Goal: Task Accomplishment & Management: Use online tool/utility

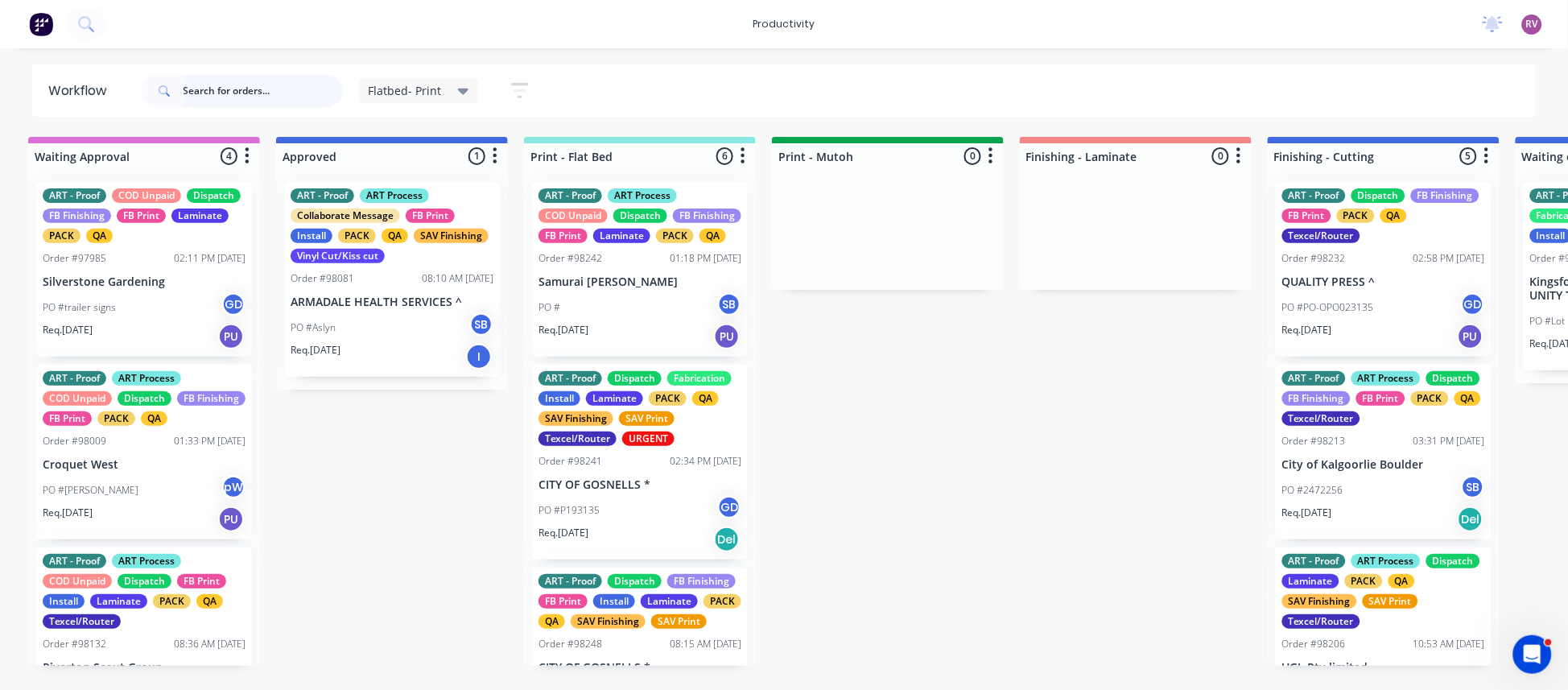
click at [230, 93] on input "text" at bounding box center [263, 91] width 160 height 32
type input "kenlow"
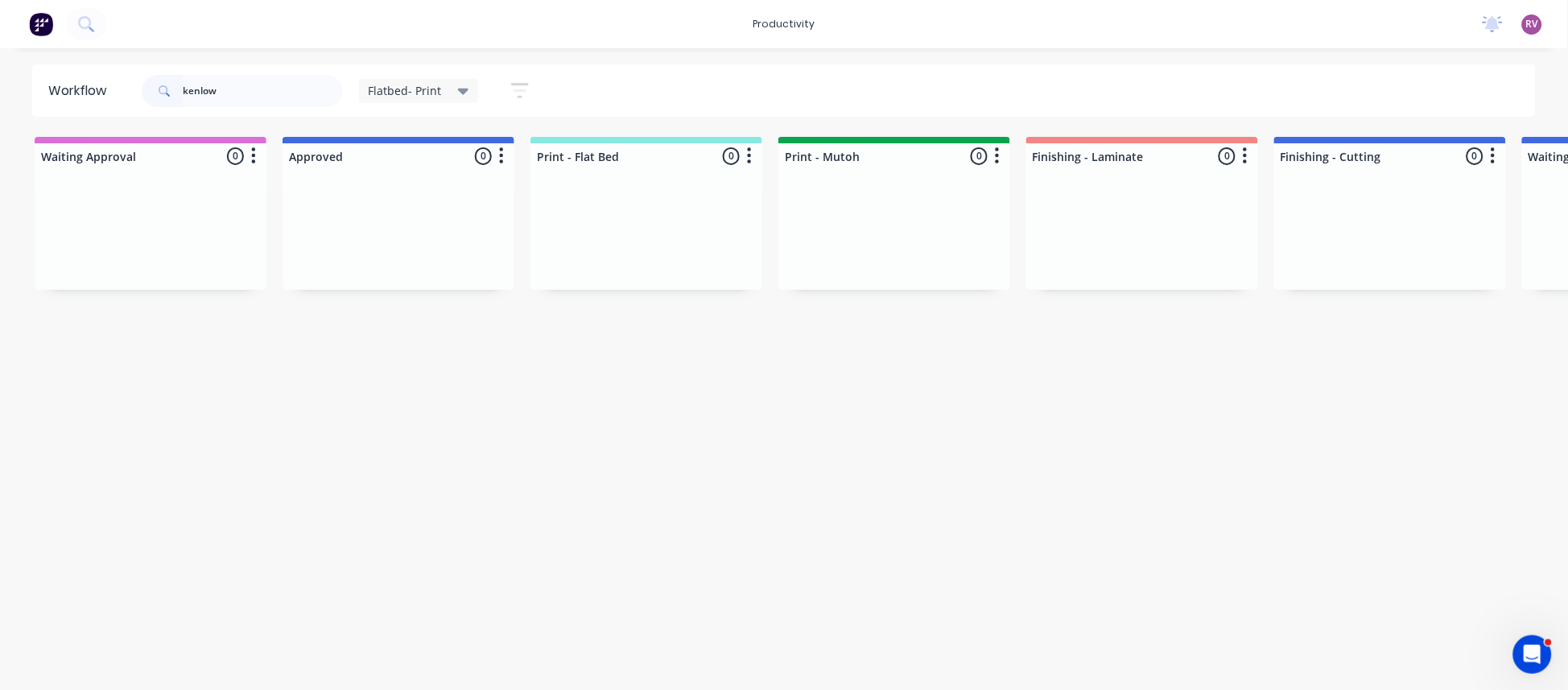
click at [431, 94] on span "Flatbed- Print" at bounding box center [405, 90] width 73 height 17
click at [423, 211] on button "None" at bounding box center [457, 211] width 171 height 19
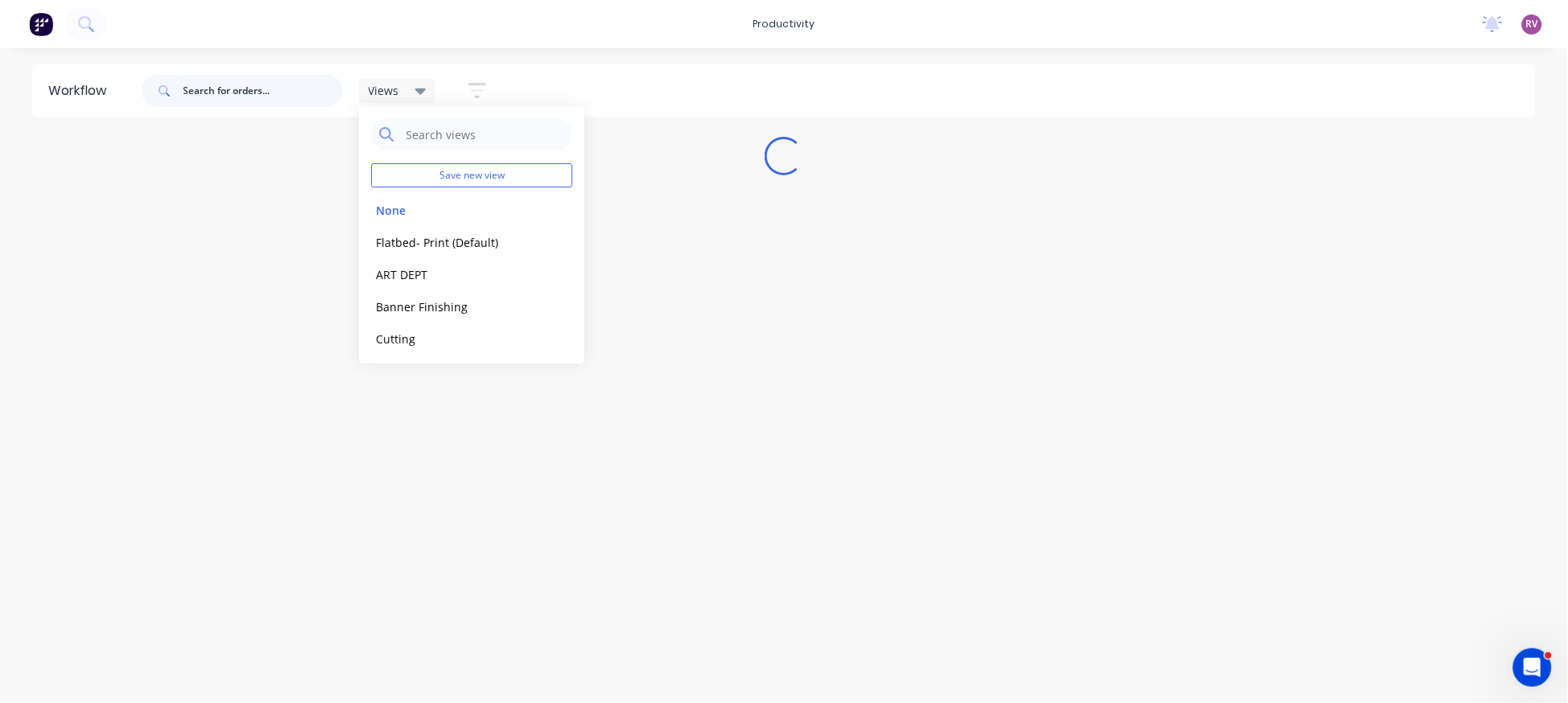
click at [243, 89] on input "text" at bounding box center [263, 91] width 160 height 32
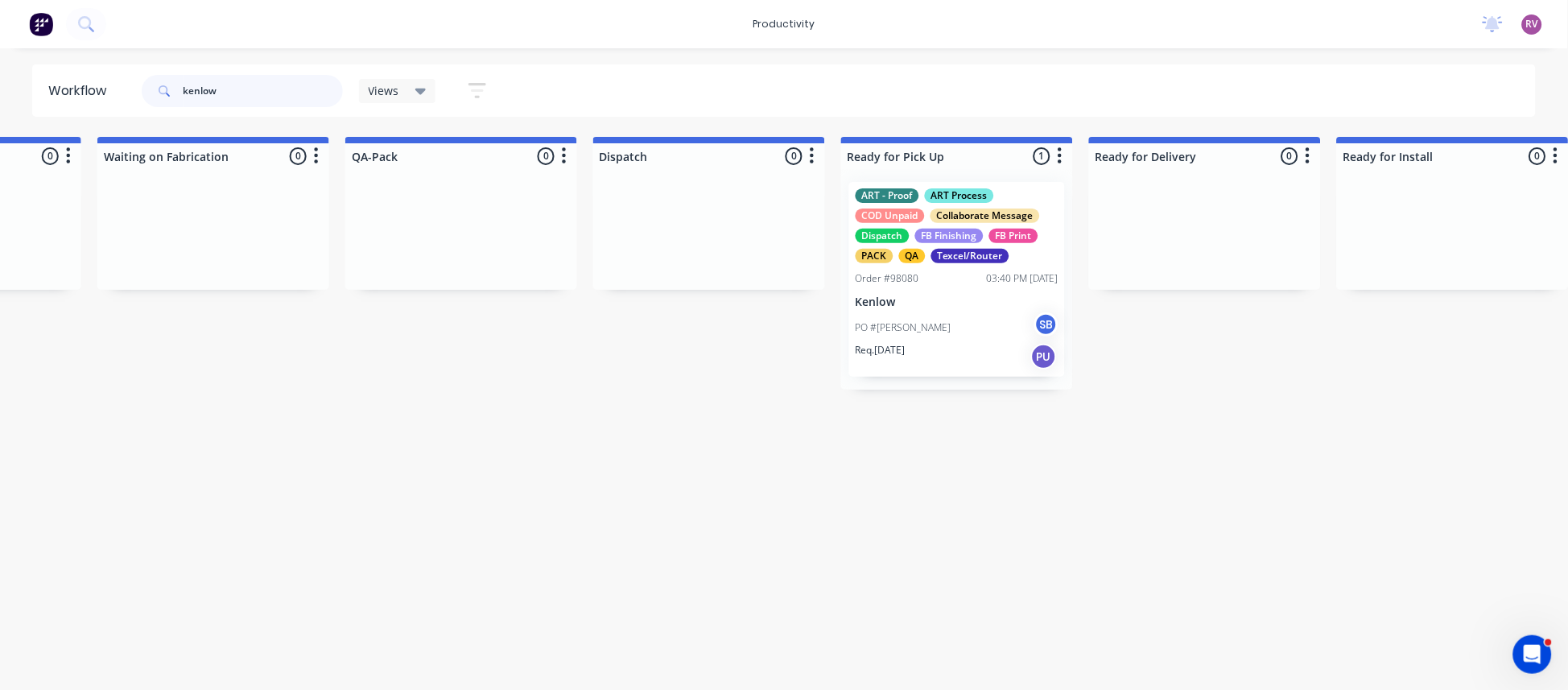
scroll to position [0, 3907]
type input "kenlow"
click at [963, 336] on div "PO #[PERSON_NAME] SB" at bounding box center [953, 327] width 203 height 30
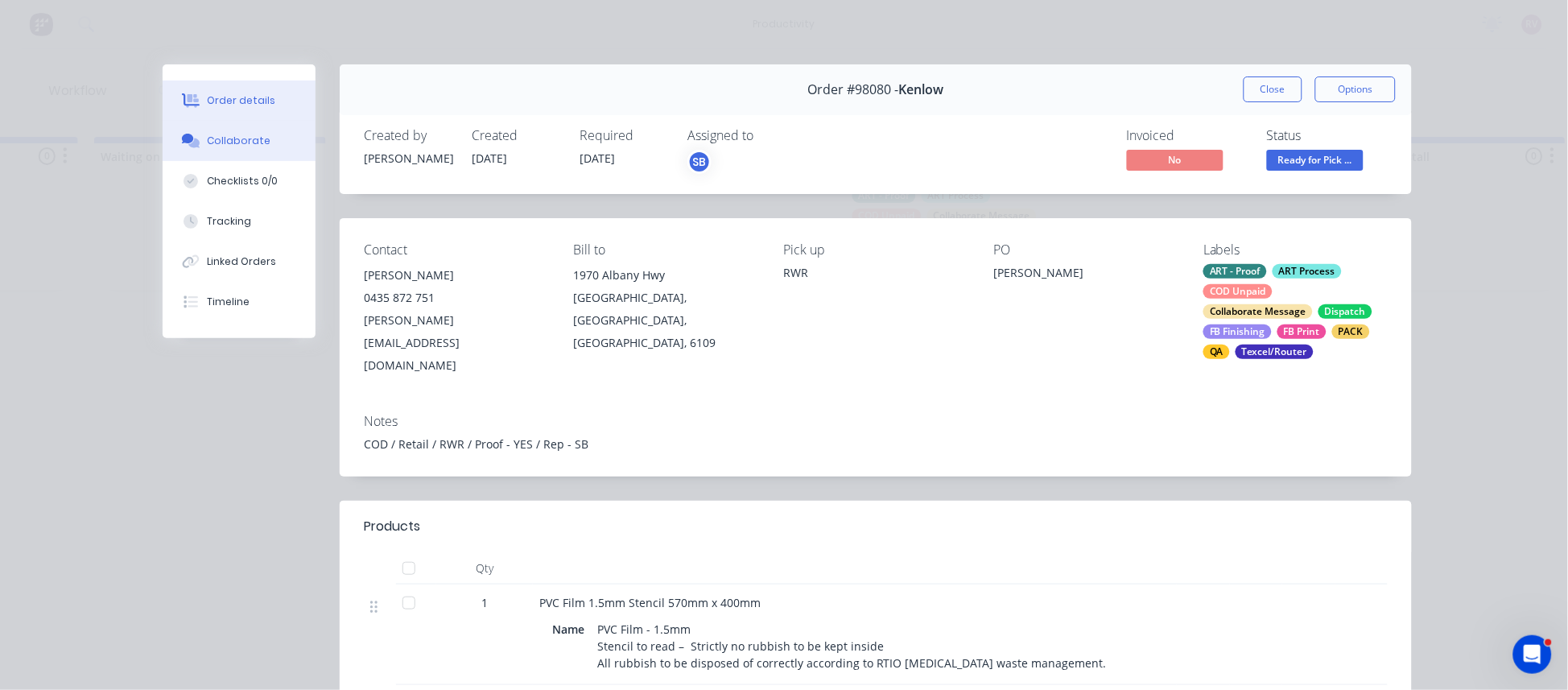
click at [243, 144] on div "Collaborate" at bounding box center [239, 140] width 63 height 15
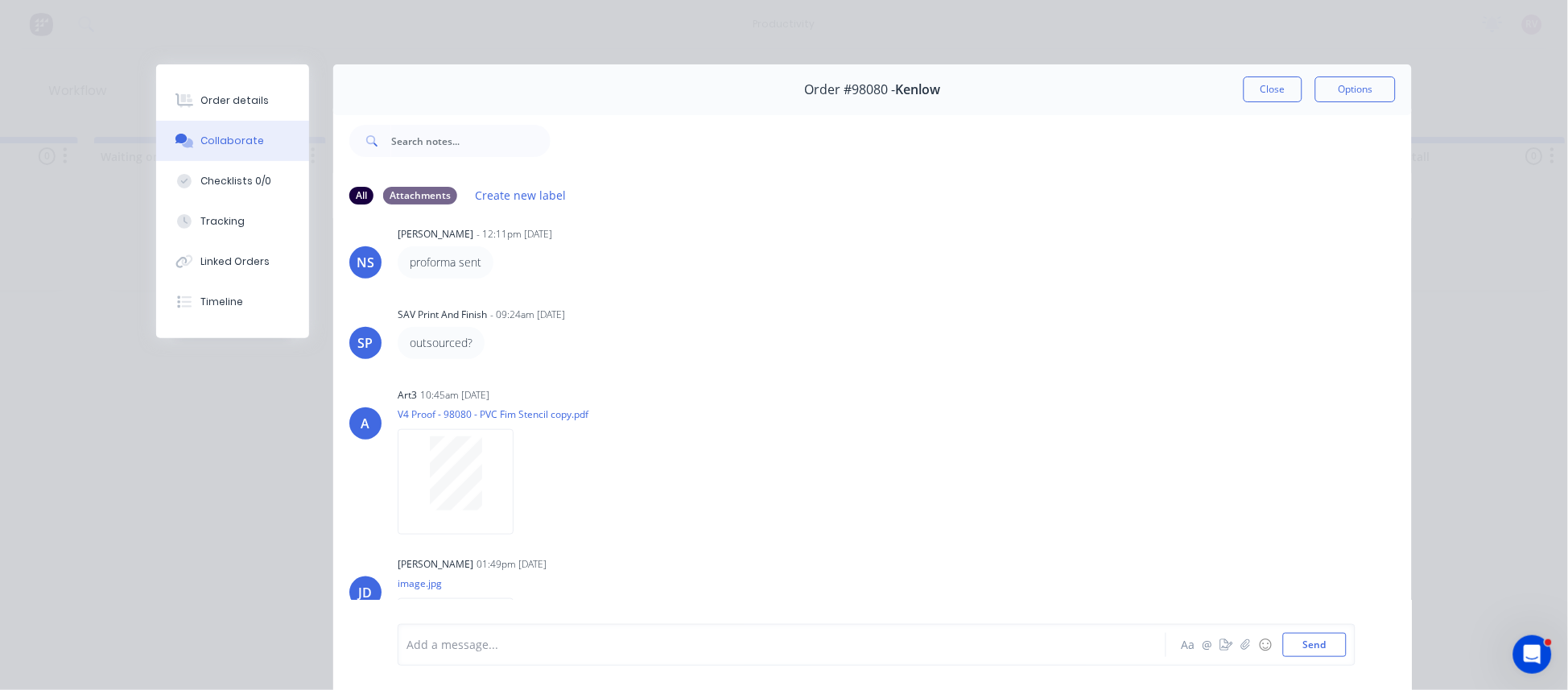
scroll to position [500, 0]
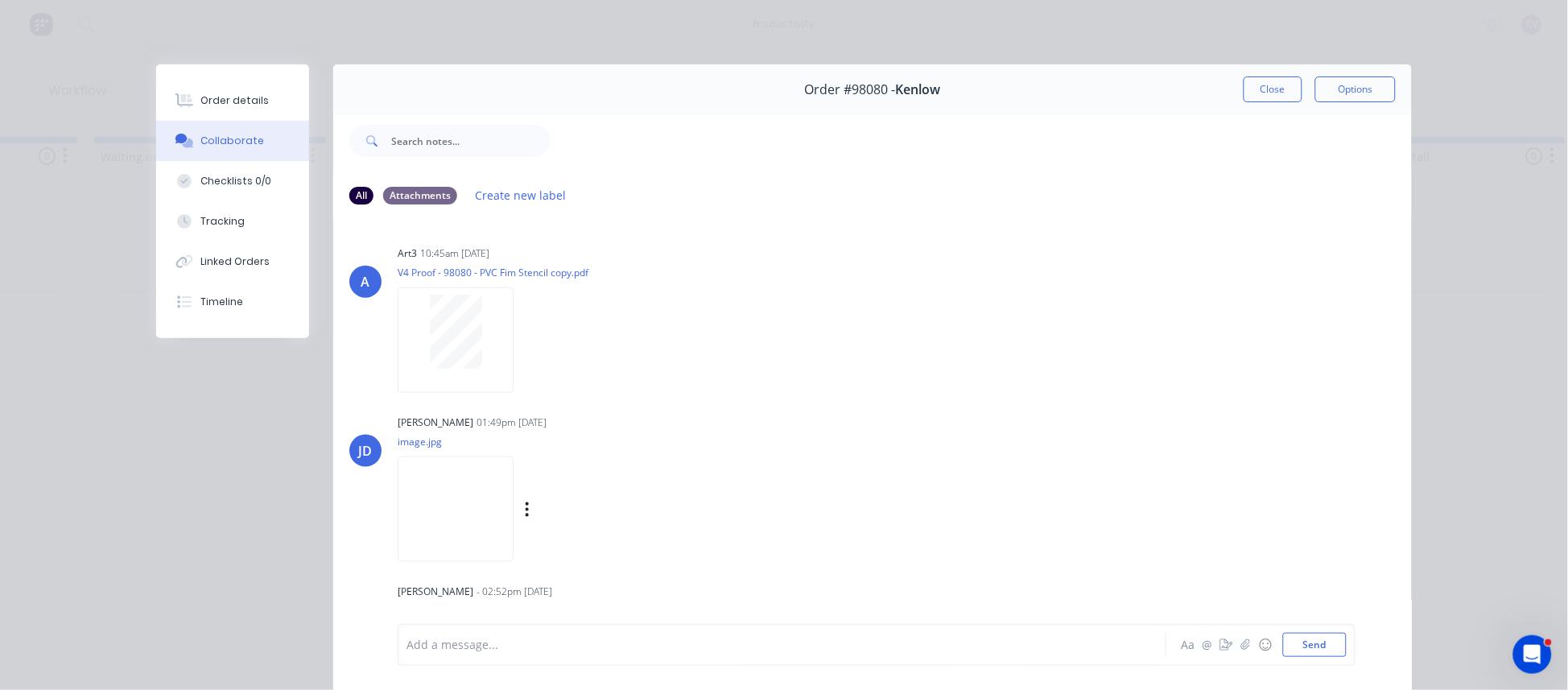
click at [460, 506] on img at bounding box center [455, 510] width 116 height 105
click at [1264, 90] on button "Close" at bounding box center [1273, 90] width 58 height 25
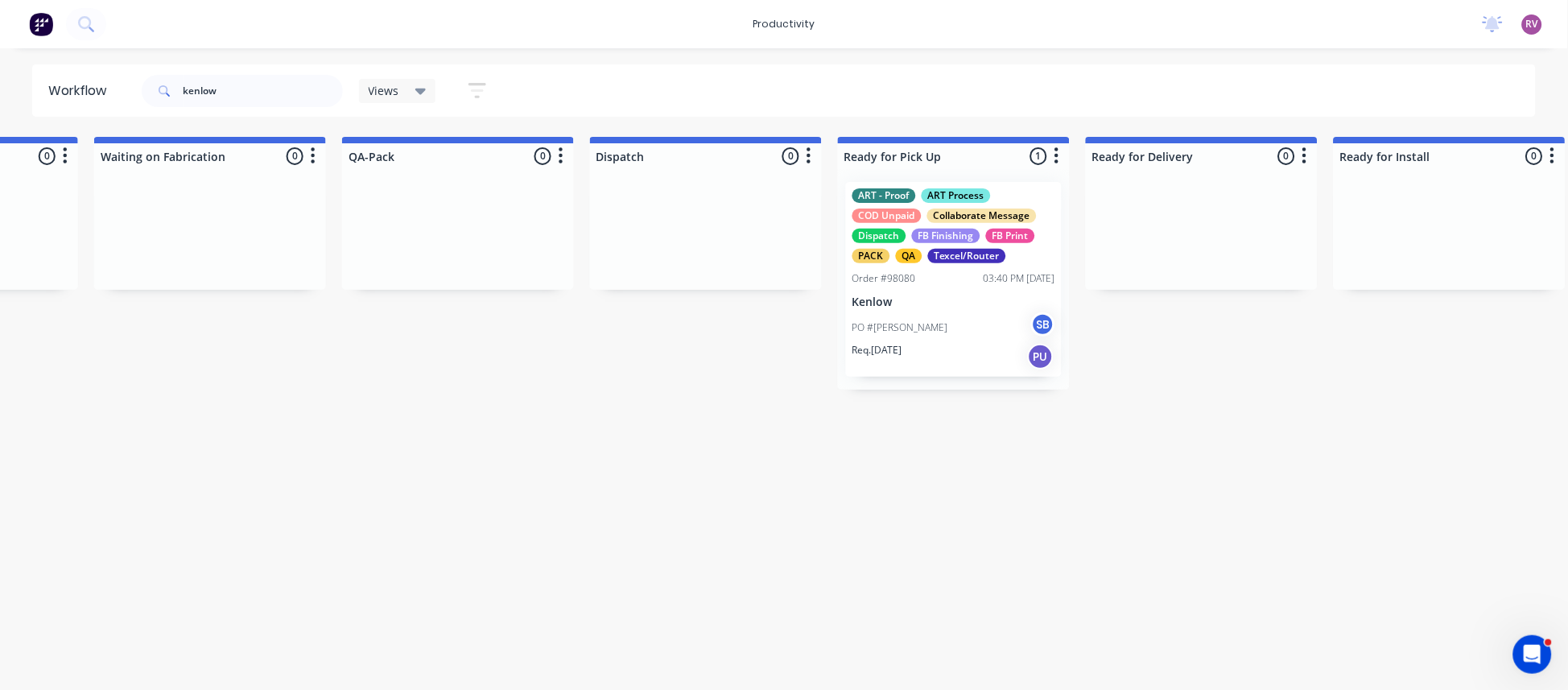
click at [425, 94] on icon at bounding box center [421, 91] width 12 height 18
click at [463, 245] on button "Flatbed- Print (Default)" at bounding box center [457, 243] width 171 height 19
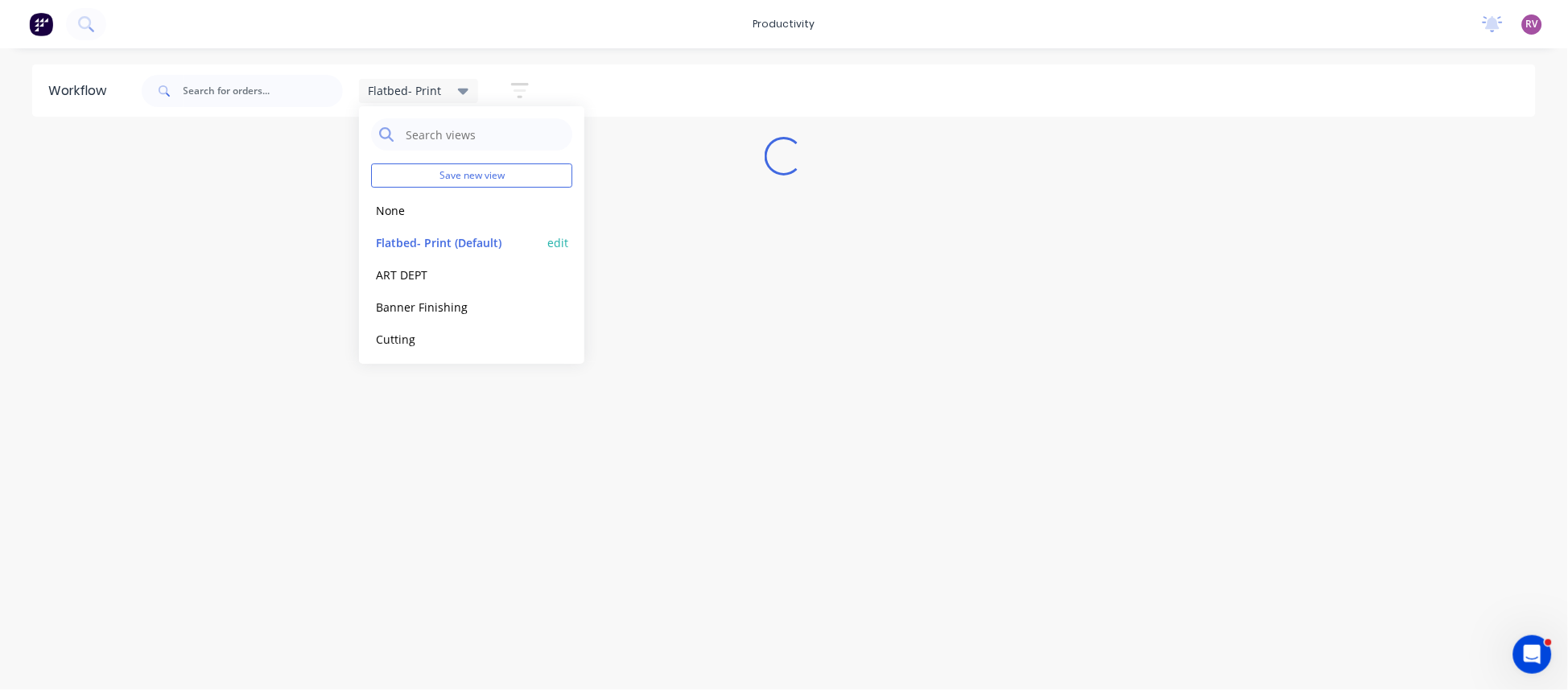
scroll to position [0, 0]
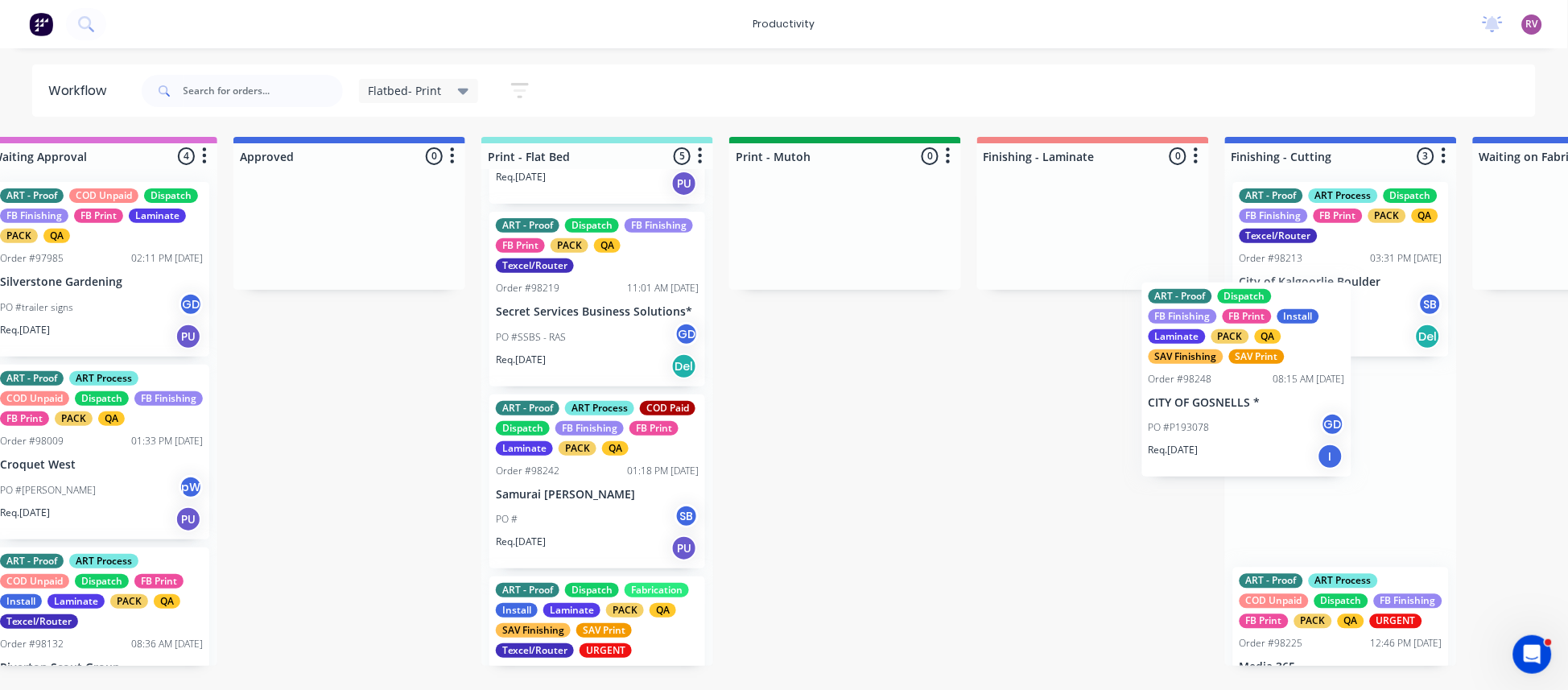
scroll to position [0, 54]
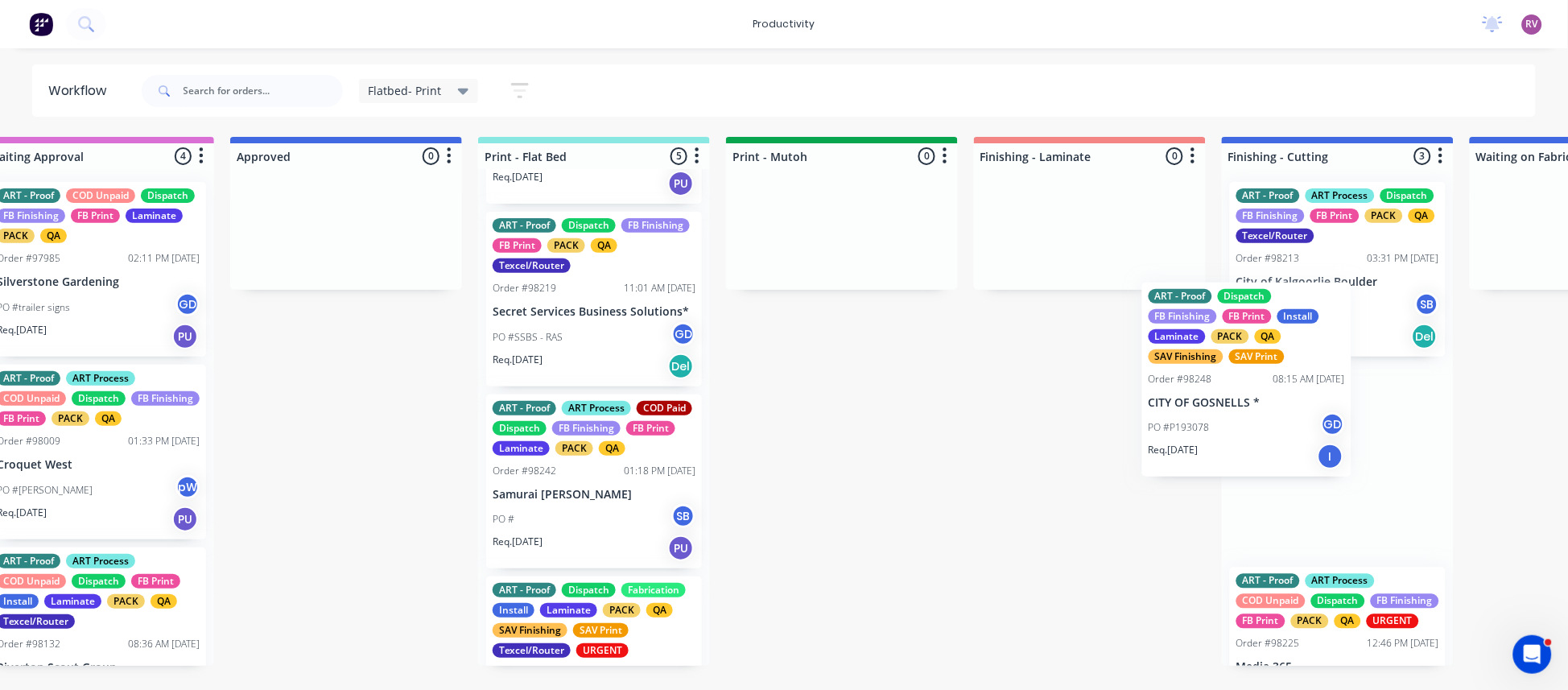
drag, startPoint x: 612, startPoint y: 532, endPoint x: 1222, endPoint y: 420, distance: 620.2
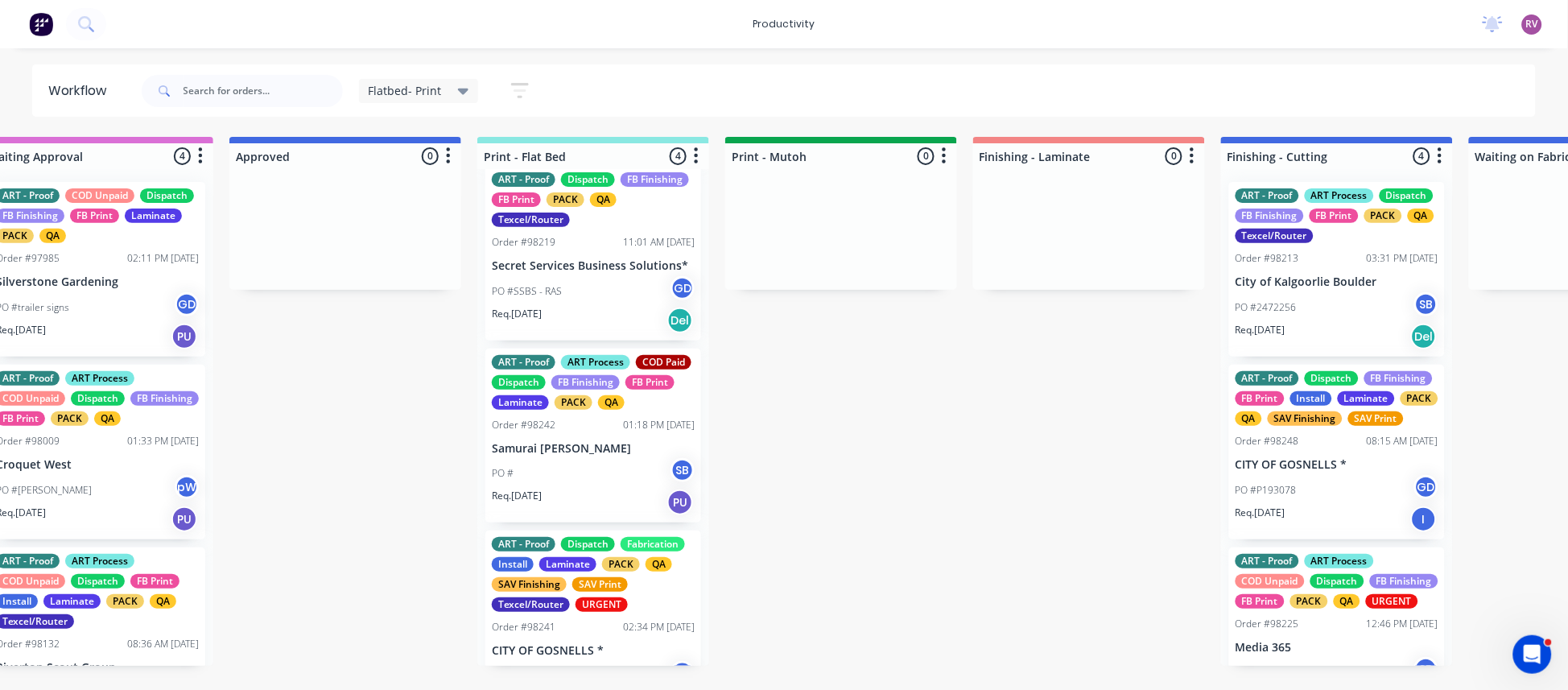
scroll to position [277, 0]
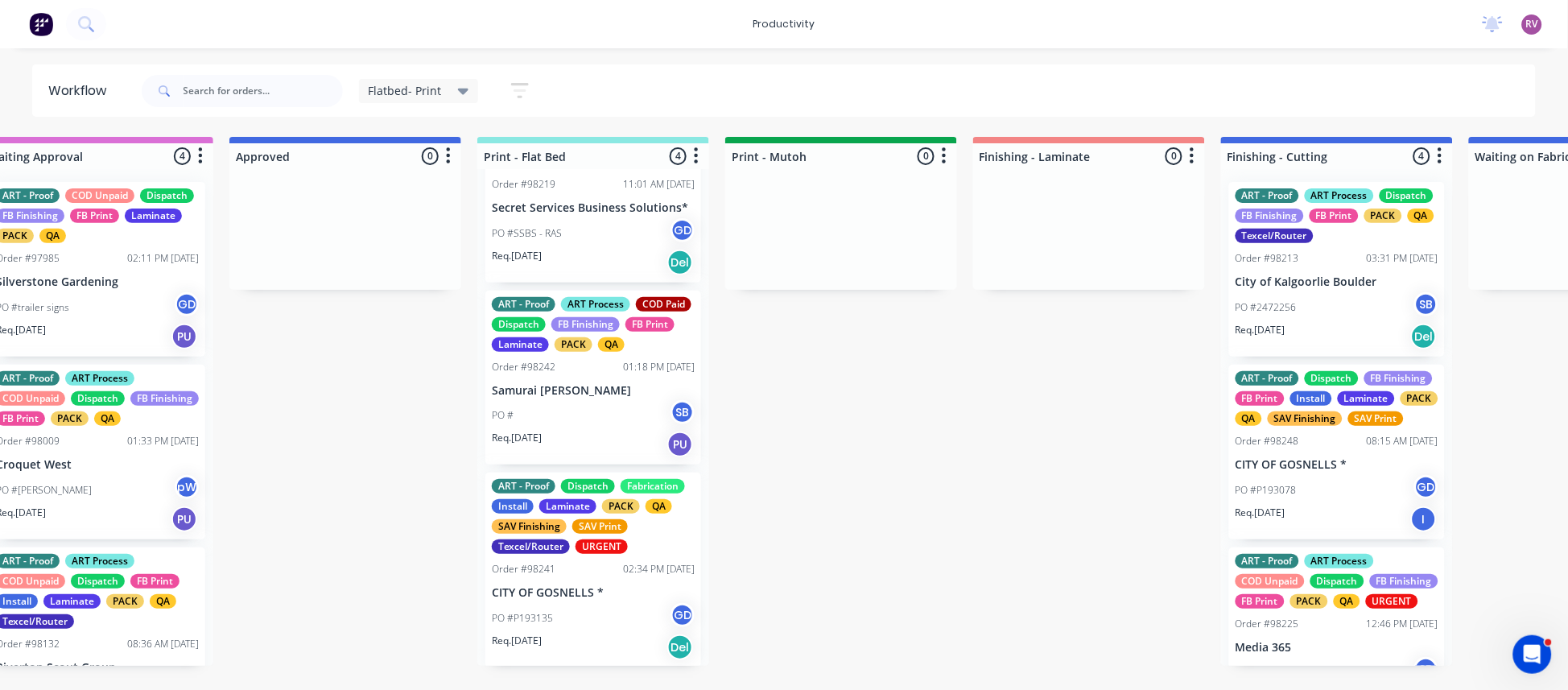
click at [1356, 499] on div "PO #P193078 GD" at bounding box center [1337, 490] width 203 height 30
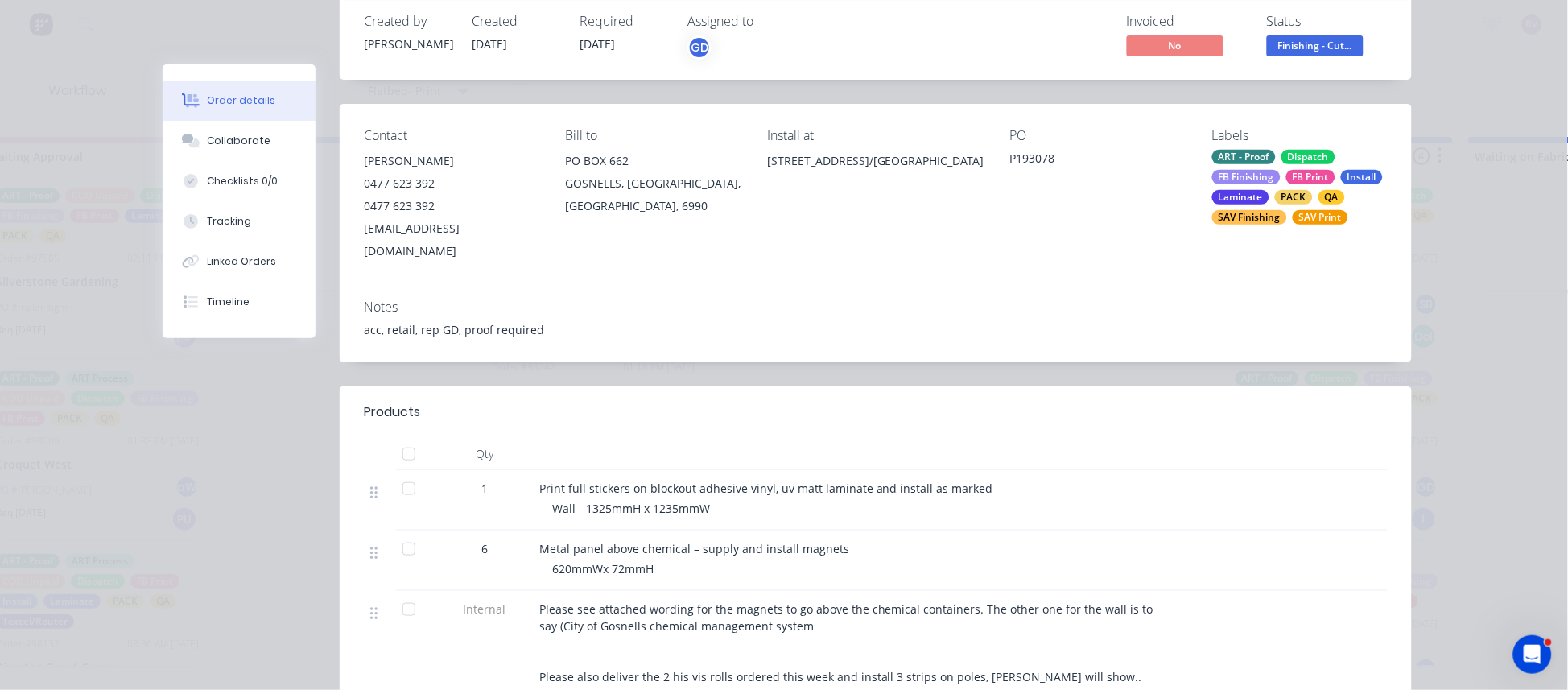
scroll to position [0, 0]
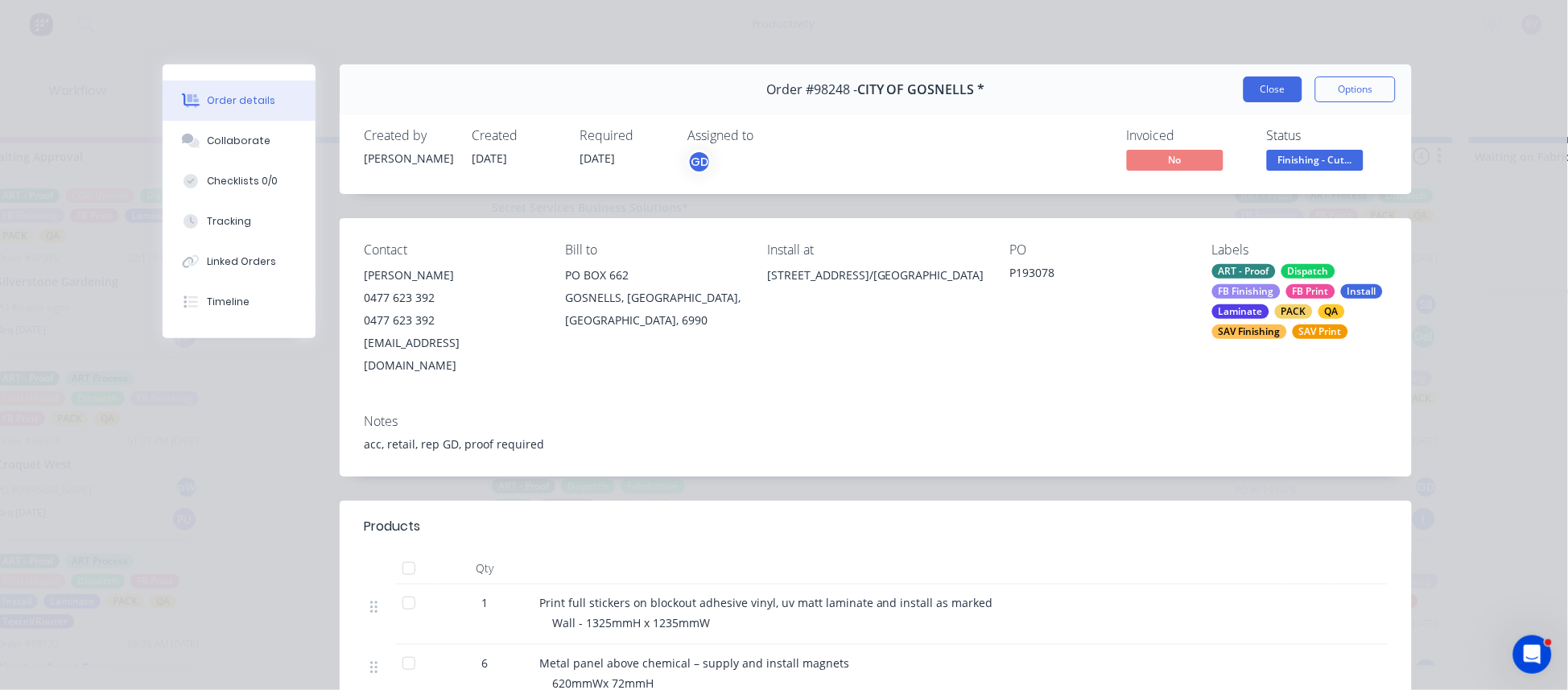
click at [1258, 91] on button "Close" at bounding box center [1273, 90] width 58 height 25
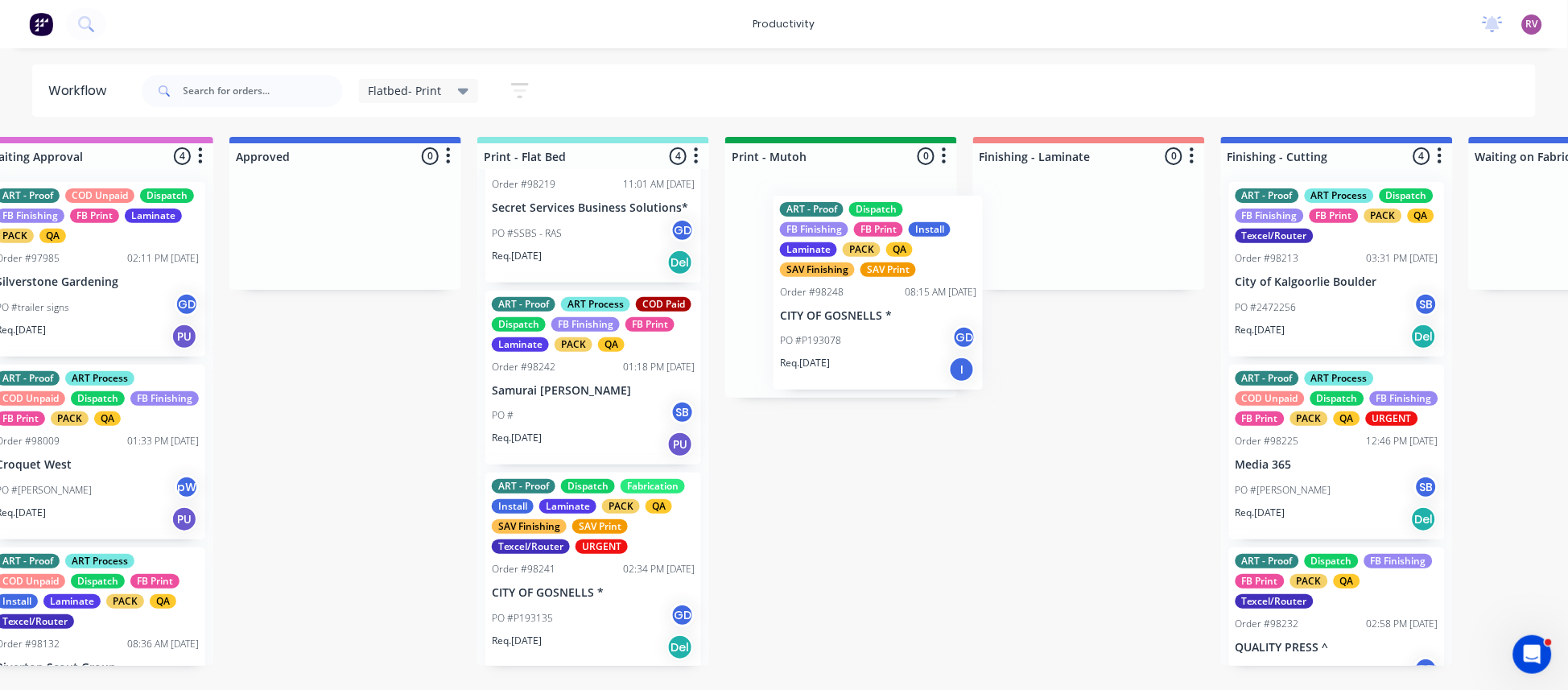
drag, startPoint x: 1307, startPoint y: 503, endPoint x: 847, endPoint y: 334, distance: 490.1
